Goal: Communication & Community: Answer question/provide support

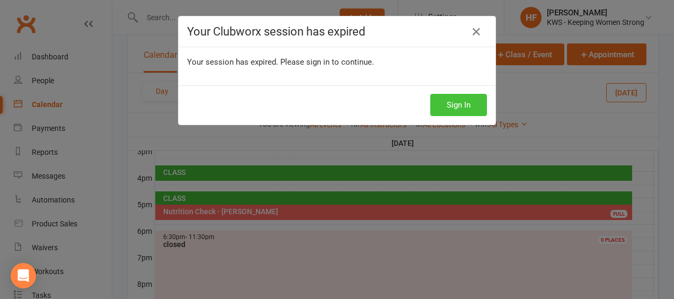
click at [451, 102] on button "Sign In" at bounding box center [458, 105] width 57 height 22
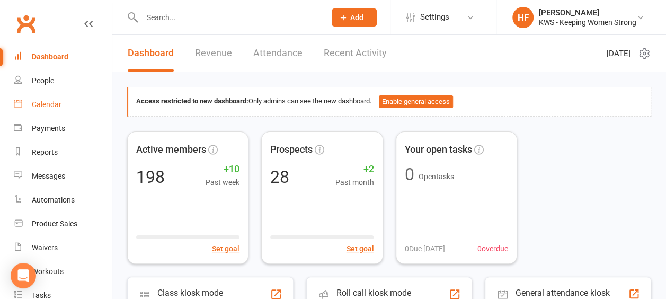
click at [55, 103] on div "Calendar" at bounding box center [47, 104] width 30 height 8
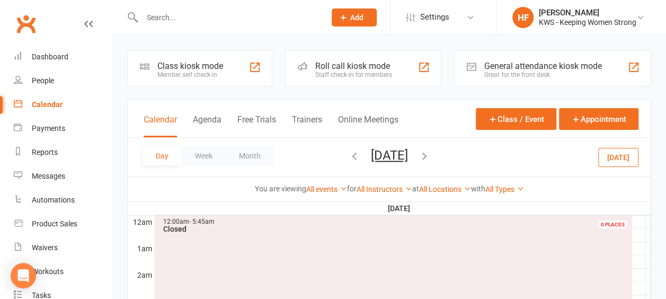
drag, startPoint x: 179, startPoint y: 19, endPoint x: 188, endPoint y: 11, distance: 12.4
click at [180, 19] on input "text" at bounding box center [228, 17] width 179 height 15
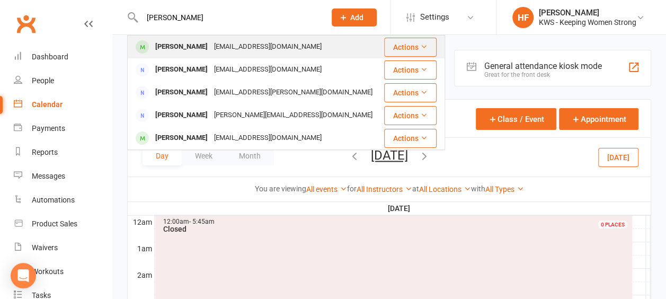
type input "vanessa"
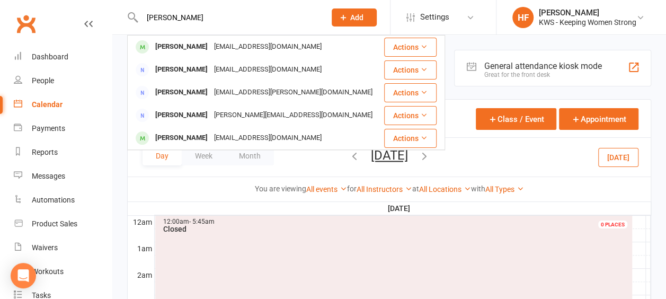
click at [190, 48] on div "Vanessa Hall" at bounding box center [181, 46] width 59 height 15
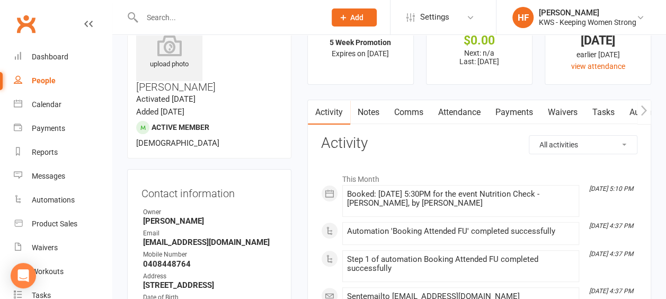
scroll to position [106, 0]
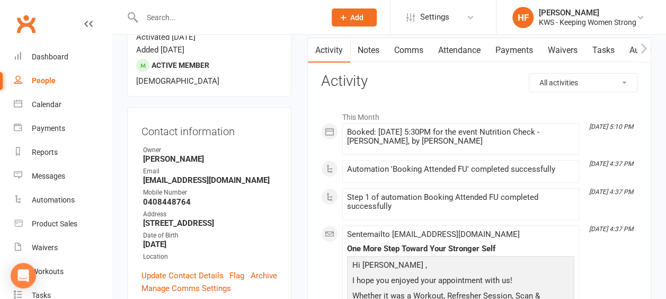
click at [414, 49] on link "Comms" at bounding box center [409, 50] width 44 height 24
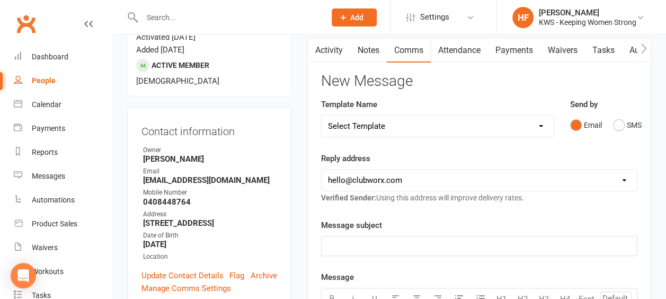
click at [544, 125] on select "Select Template [Email] KWS RENEWAL [Email] 1st WO CONFIRMATION [Email] 4 Week …" at bounding box center [438, 126] width 232 height 21
select select "19"
click at [322, 116] on select "Select Template [Email] KWS RENEWAL [Email] 1st WO CONFIRMATION [Email] 4 Week …" at bounding box center [438, 126] width 232 height 21
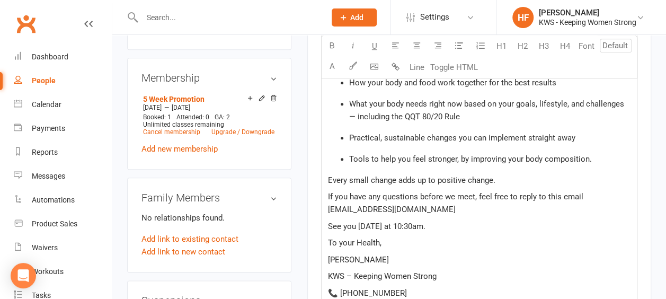
scroll to position [583, 0]
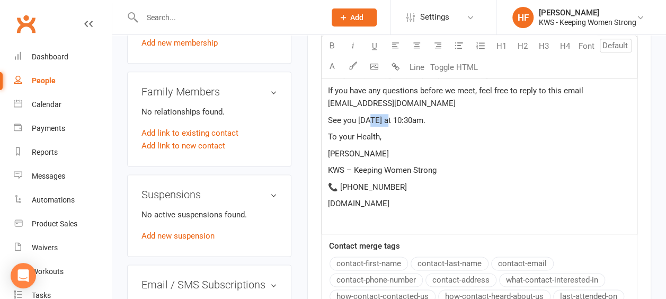
drag, startPoint x: 386, startPoint y: 118, endPoint x: 375, endPoint y: 105, distance: 16.9
click at [369, 110] on div "Hi ﻿ {contact-first-name} , Thanks for booking your KWS Nutrition & Lifestyle T…" at bounding box center [479, 44] width 315 height 380
click at [403, 118] on span "See you on Thursday at 10:30am." at bounding box center [376, 121] width 97 height 10
click at [440, 117] on span "See you on Thursday 18th Sept at 10:30am." at bounding box center [384, 121] width 112 height 10
click at [436, 119] on span "See you on Thursday 18th Sept at 5:30am." at bounding box center [382, 121] width 108 height 10
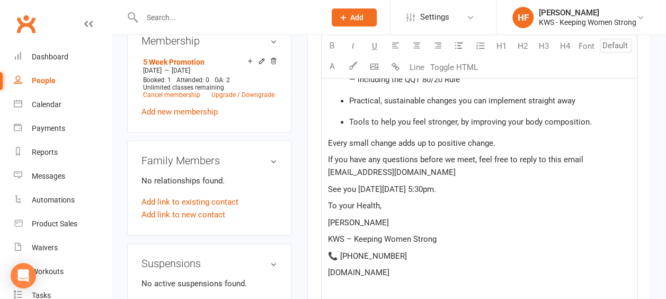
scroll to position [530, 0]
